Goal: Task Accomplishment & Management: Use online tool/utility

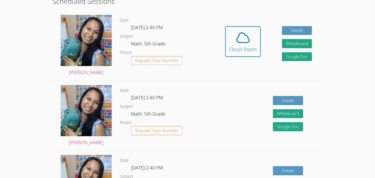
scroll to position [159, 0]
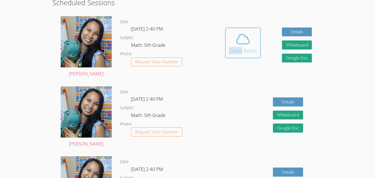
click at [212, 45] on div "[PERSON_NAME] Date [DATE] 2:40 PM Subject Math: 5th Grade Phone Request Tutor N…" at bounding box center [187, 47] width 270 height 70
click at [233, 48] on div "Cloud Room" at bounding box center [243, 51] width 28 height 8
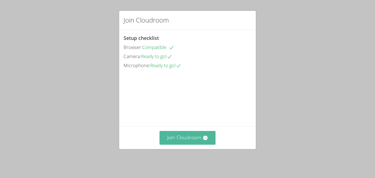
click at [190, 144] on button "Join Cloudroom" at bounding box center [188, 137] width 56 height 13
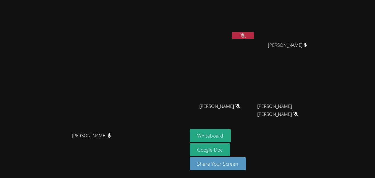
click at [253, 26] on video at bounding box center [222, 20] width 65 height 37
click at [254, 36] on button at bounding box center [243, 35] width 22 height 7
click at [135, 120] on video at bounding box center [93, 77] width 82 height 103
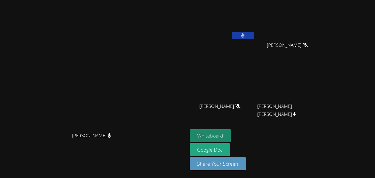
click at [231, 130] on button "Whiteboard" at bounding box center [210, 135] width 41 height 13
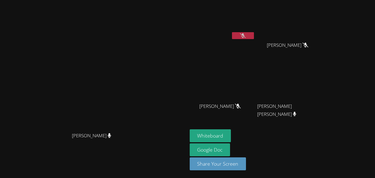
click at [254, 39] on button at bounding box center [243, 35] width 22 height 7
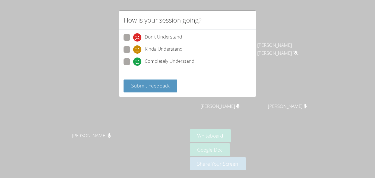
click at [159, 60] on span "Completely Understand" at bounding box center [170, 61] width 50 height 8
click at [138, 60] on input "Completely Understand" at bounding box center [135, 60] width 5 height 5
radio input "true"
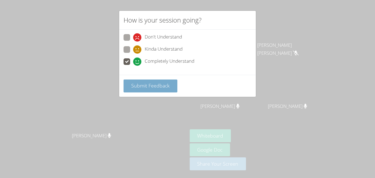
click at [154, 85] on span "Submit Feedback" at bounding box center [150, 85] width 38 height 7
